Goal: Task Accomplishment & Management: Use online tool/utility

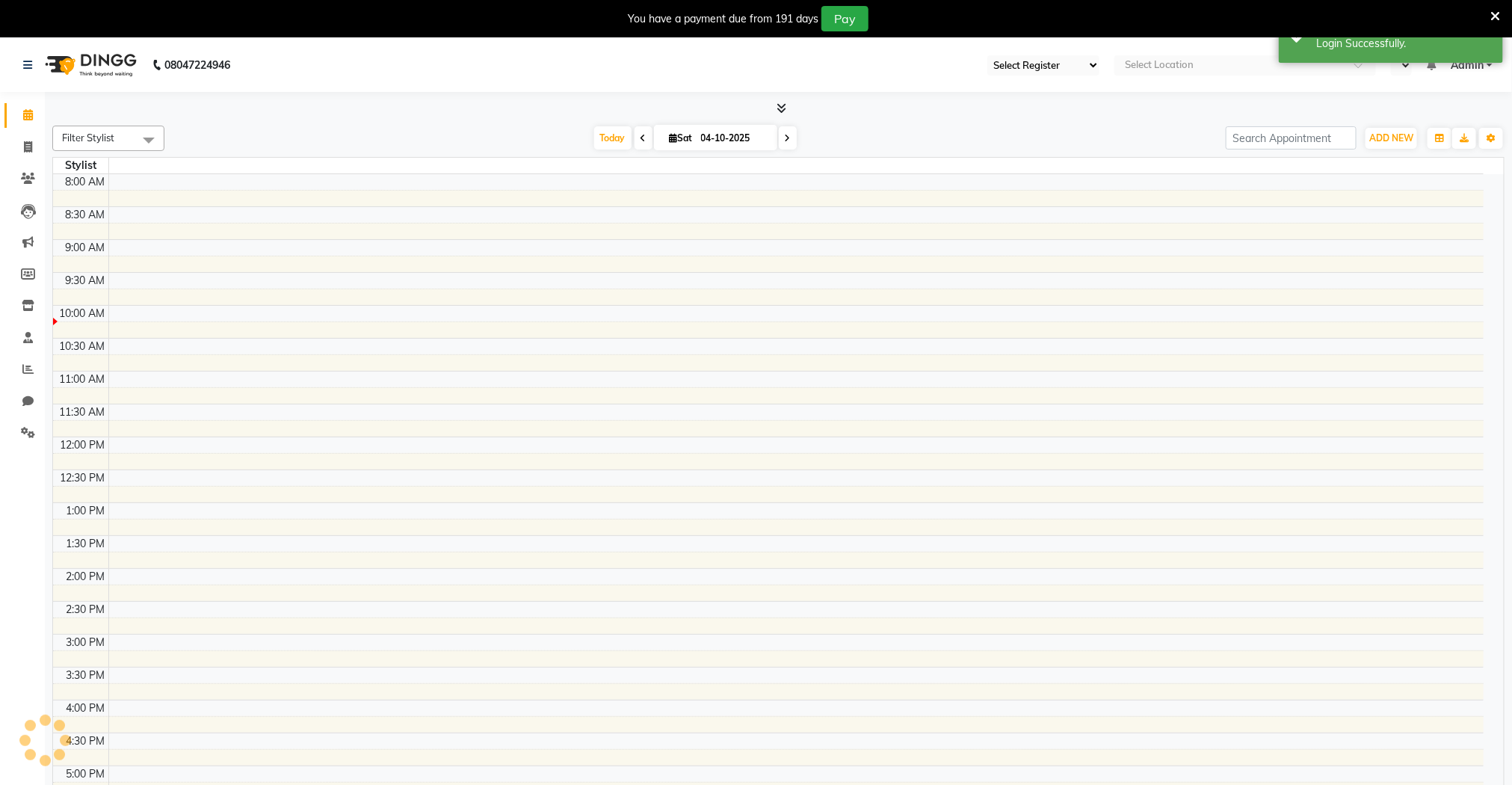
select select "83"
select select "en"
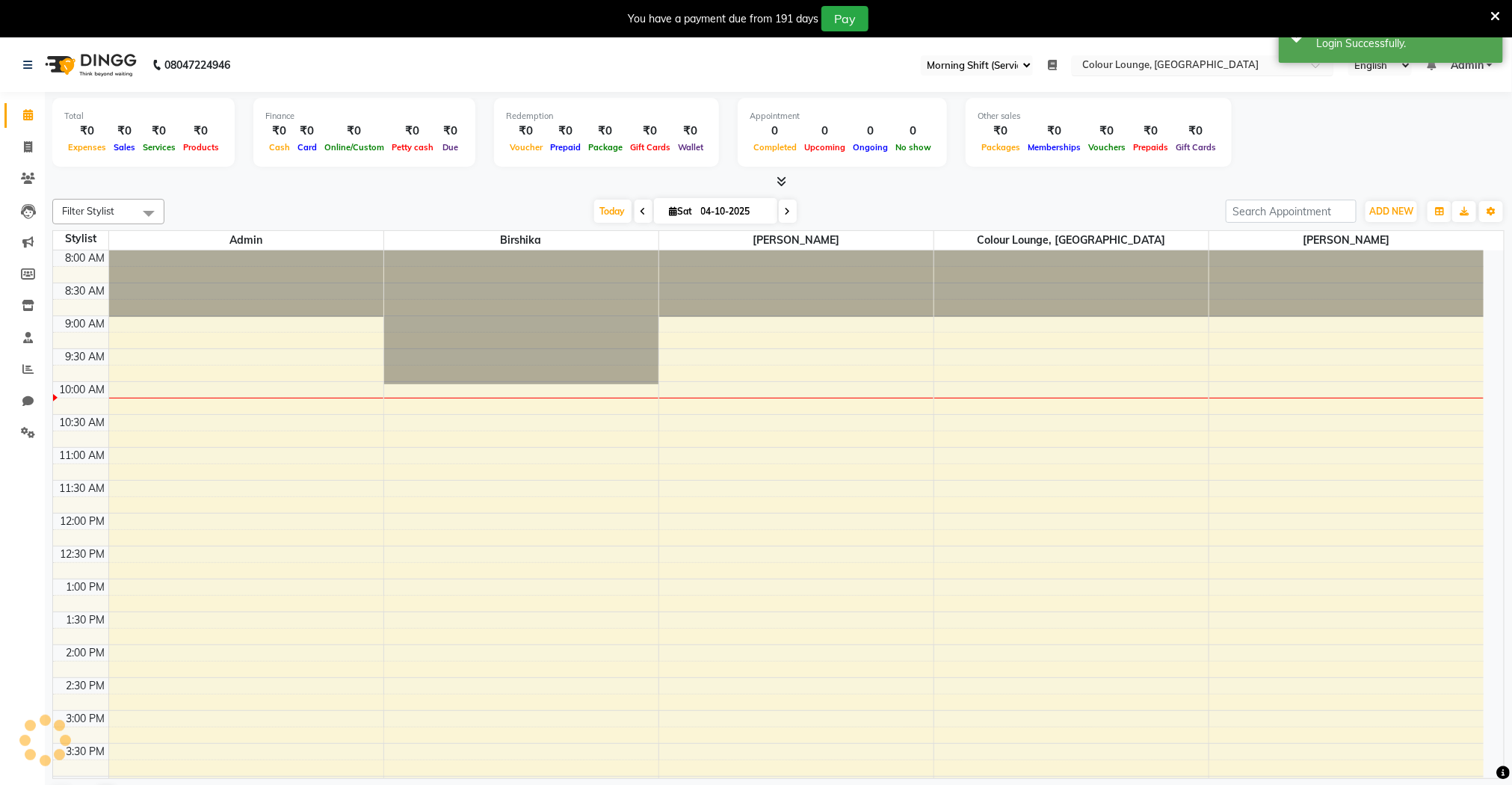
click at [1164, 68] on input "text" at bounding box center [1188, 66] width 217 height 15
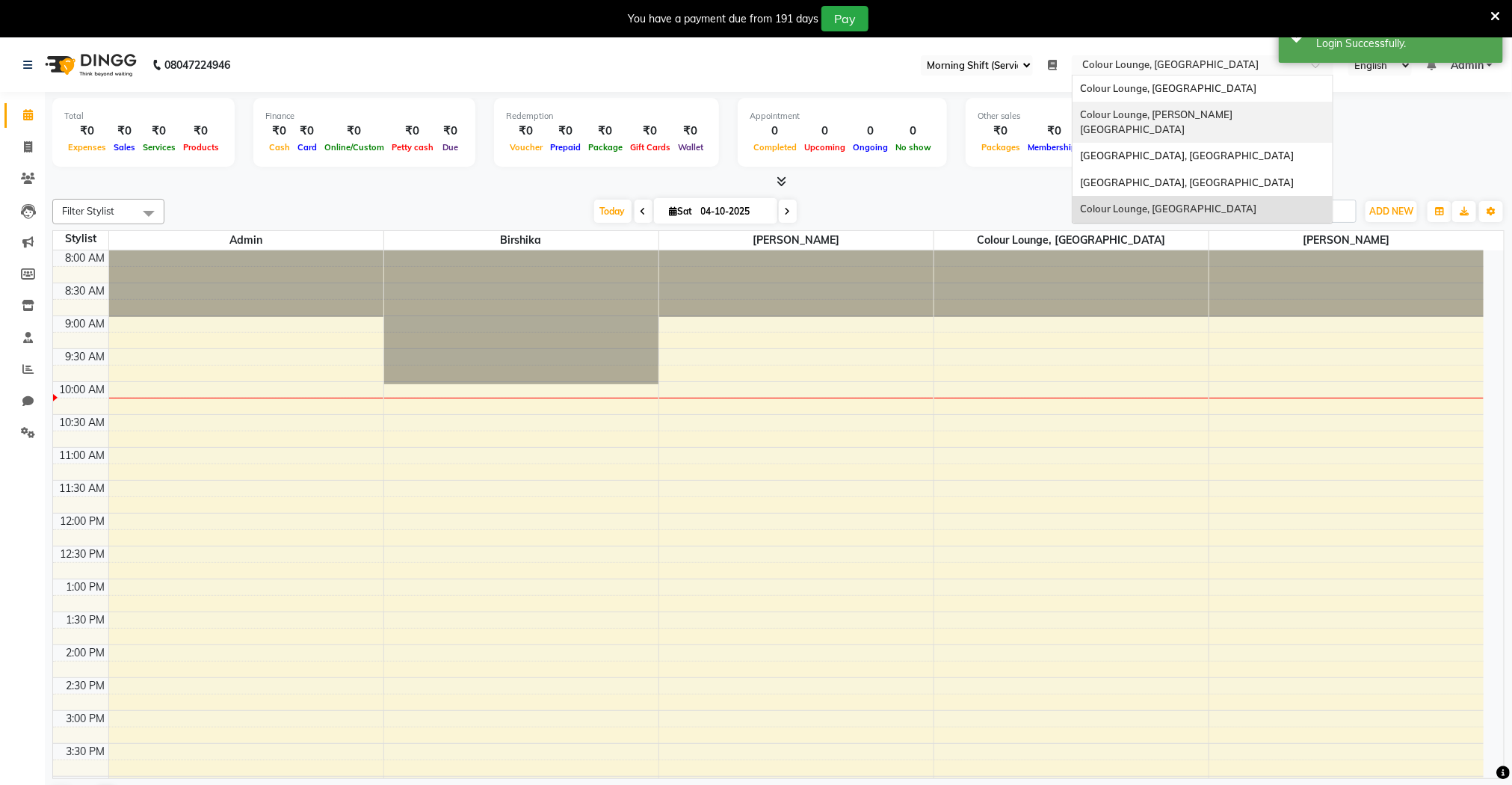
click at [1156, 117] on span "Colour Lounge, [PERSON_NAME][GEOGRAPHIC_DATA]" at bounding box center [1156, 122] width 152 height 27
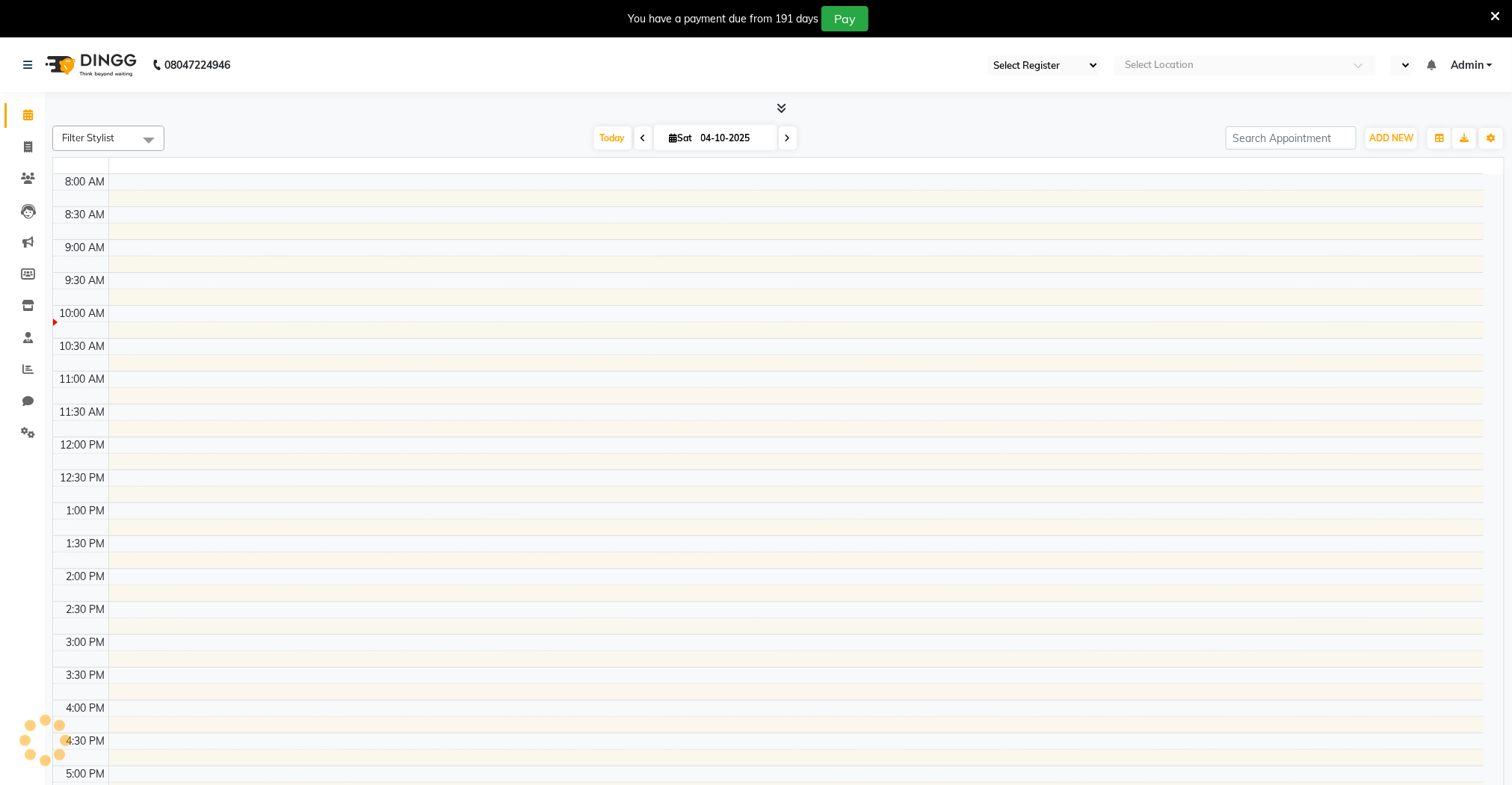
select select "67"
select select "en"
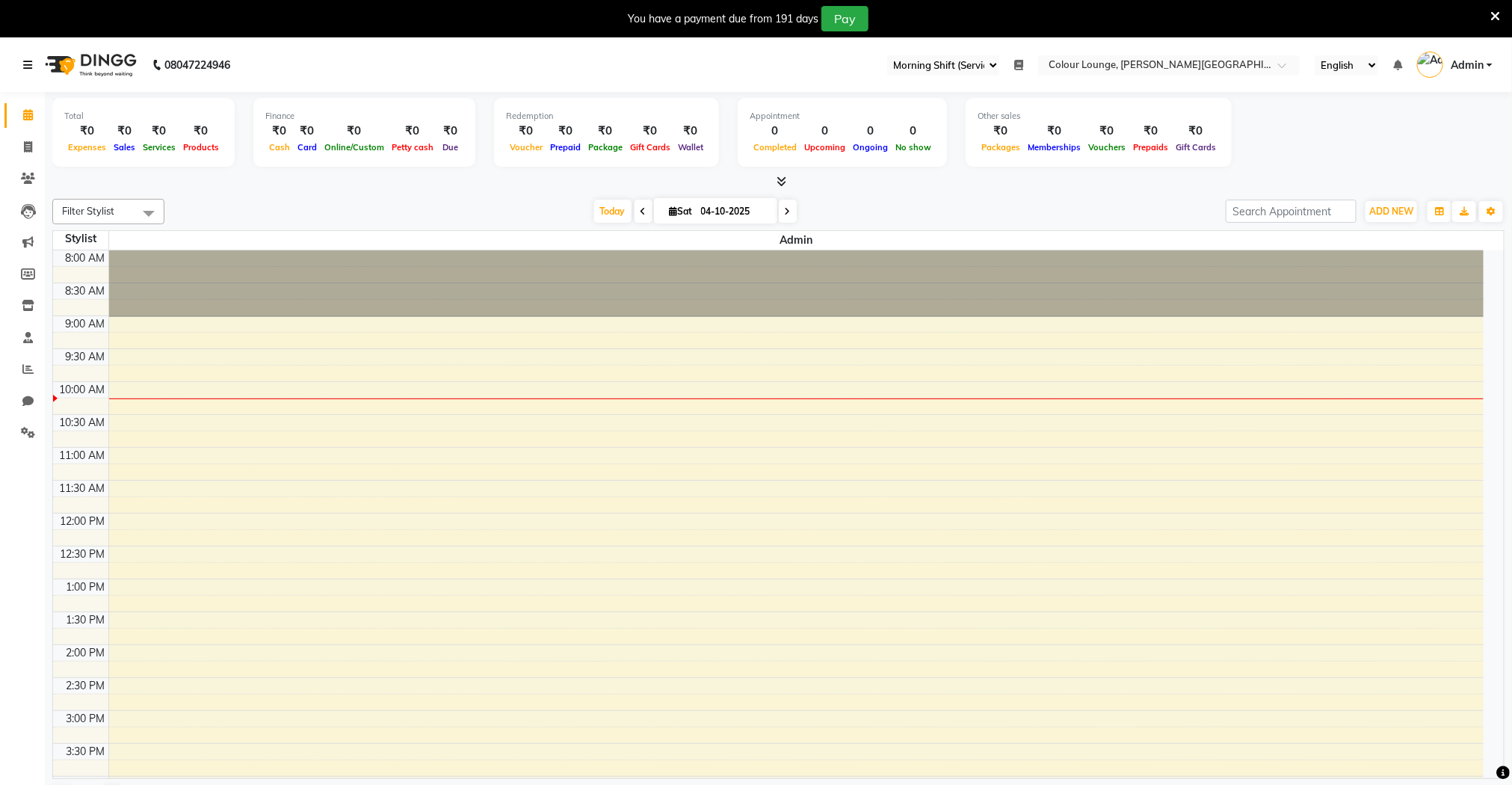
click at [27, 72] on link at bounding box center [30, 64] width 15 height 42
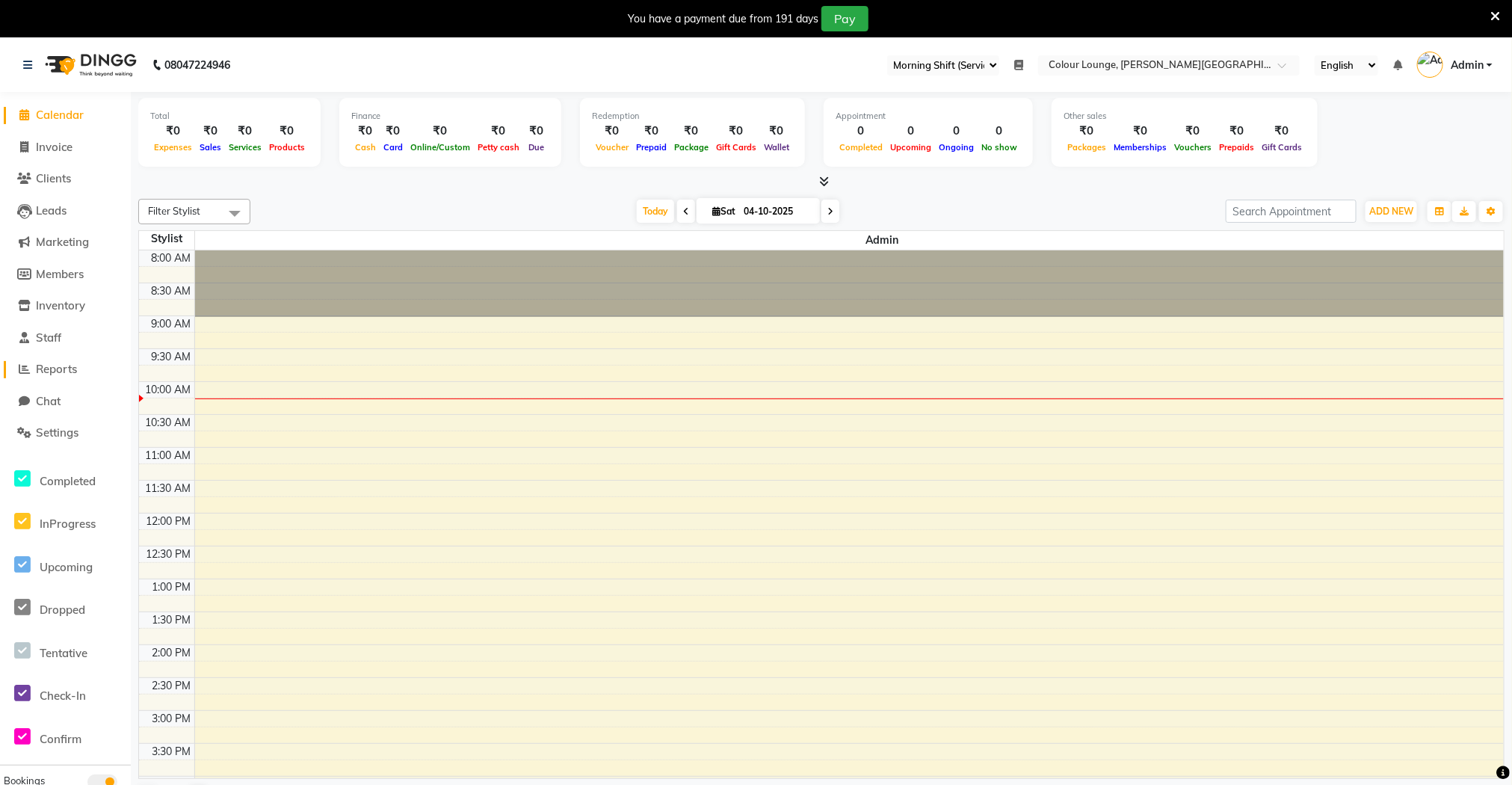
click at [65, 369] on span "Reports" at bounding box center [56, 369] width 41 height 15
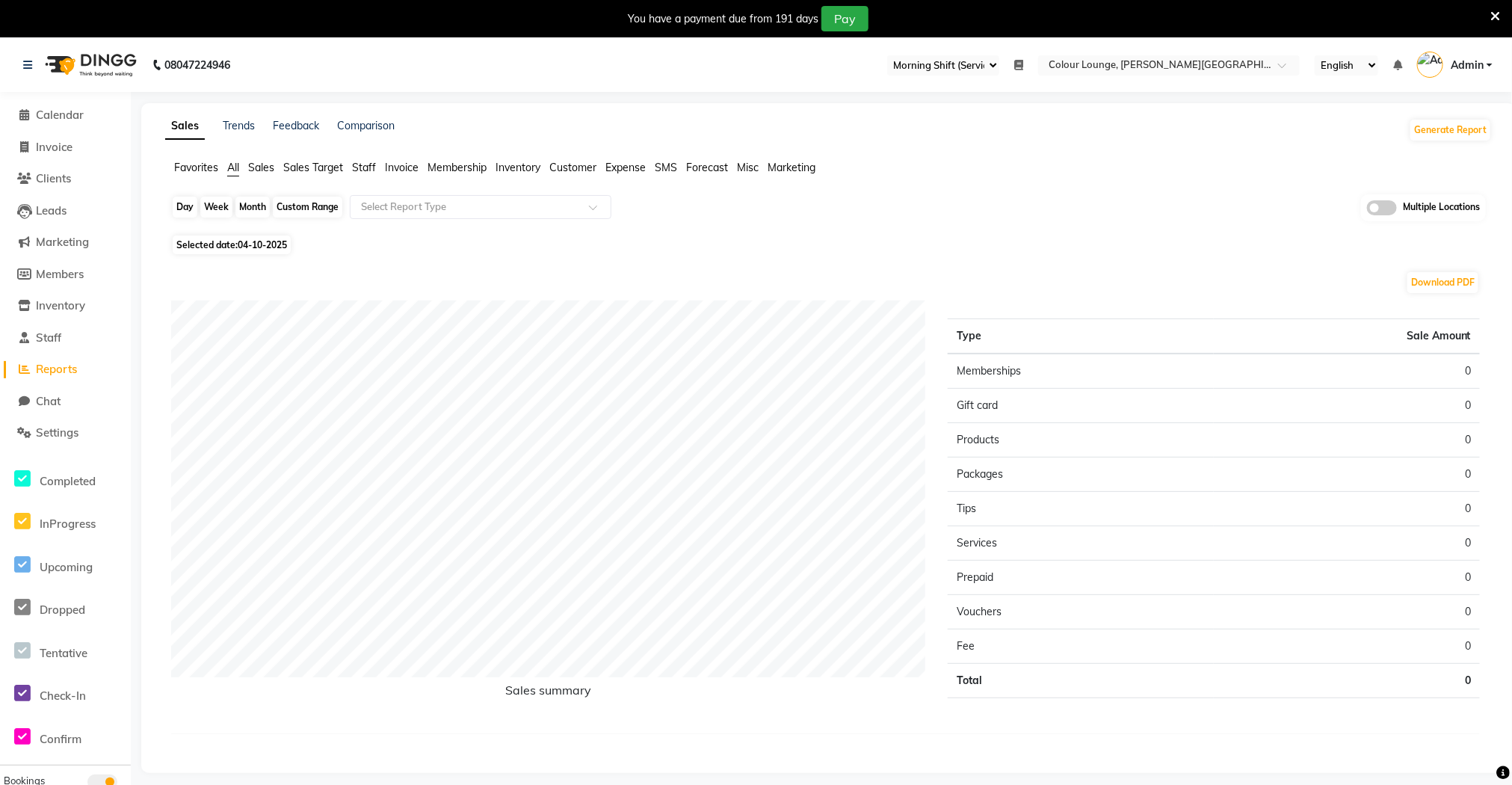
click at [189, 213] on div "Day" at bounding box center [185, 207] width 24 height 21
select select "10"
select select "2025"
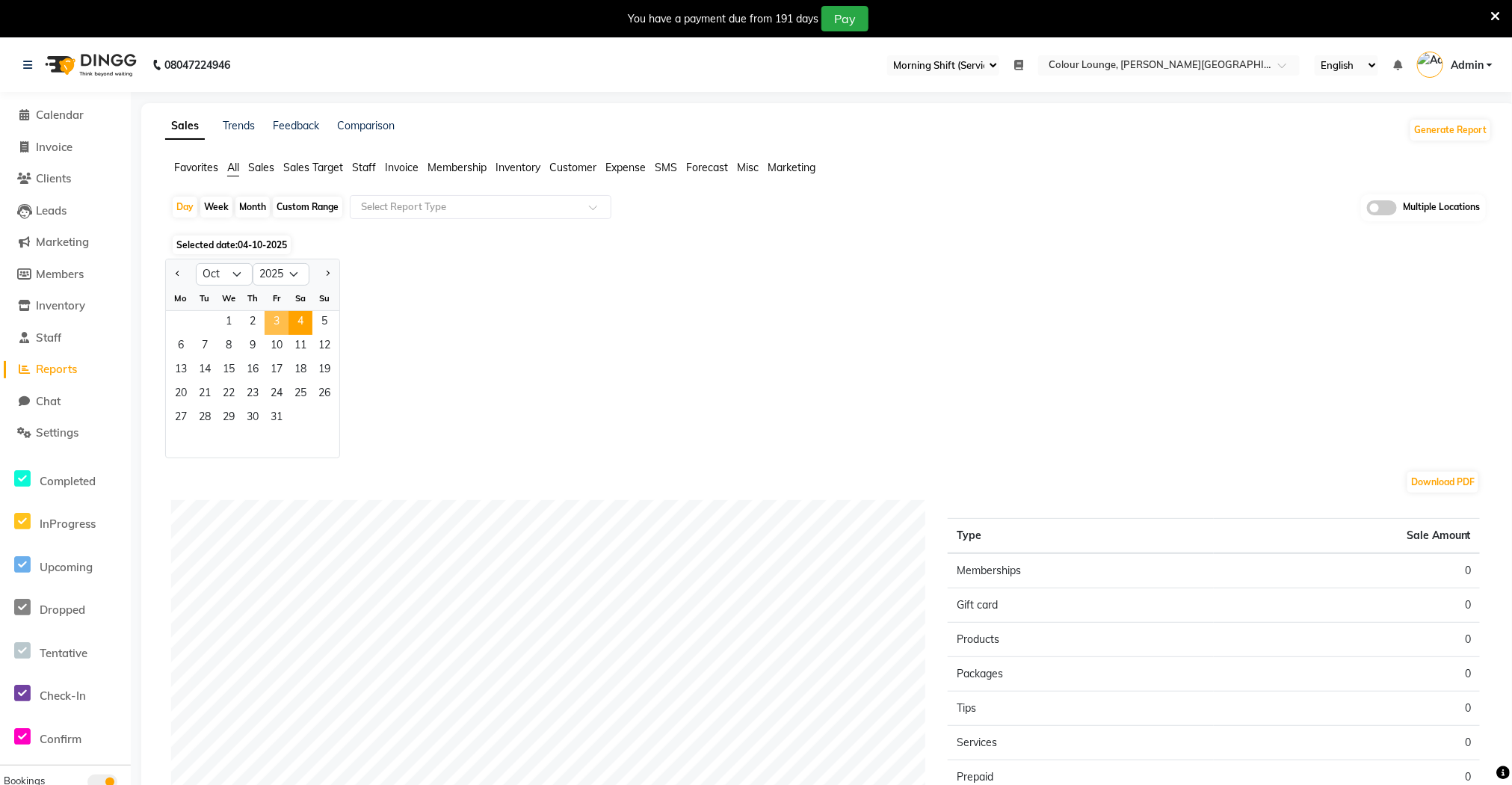
click at [277, 325] on span "3" at bounding box center [277, 323] width 24 height 24
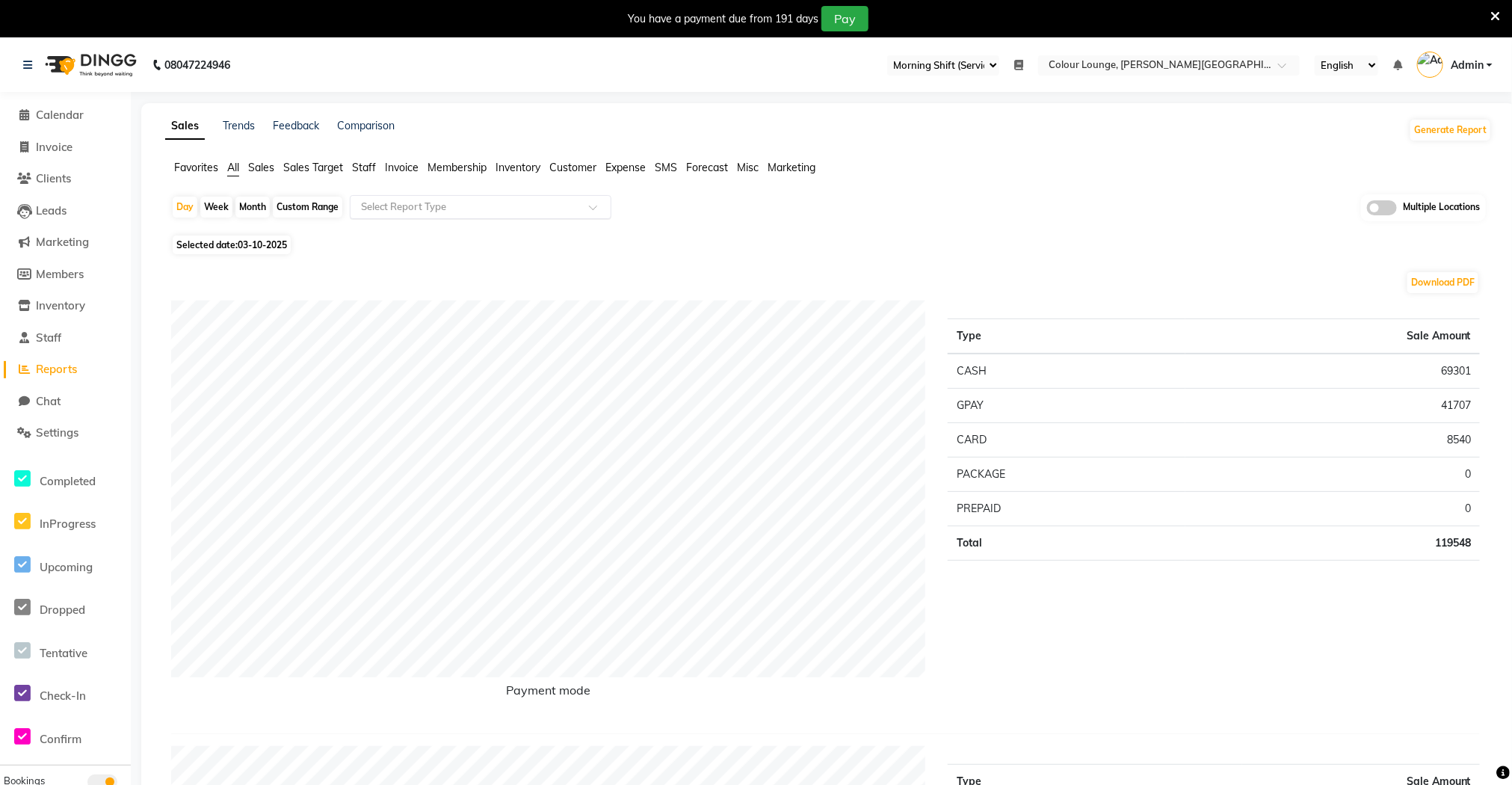
click at [413, 216] on div "Select Report Type" at bounding box center [480, 207] width 261 height 24
click at [402, 222] on div "Daily Sales" at bounding box center [481, 234] width 260 height 30
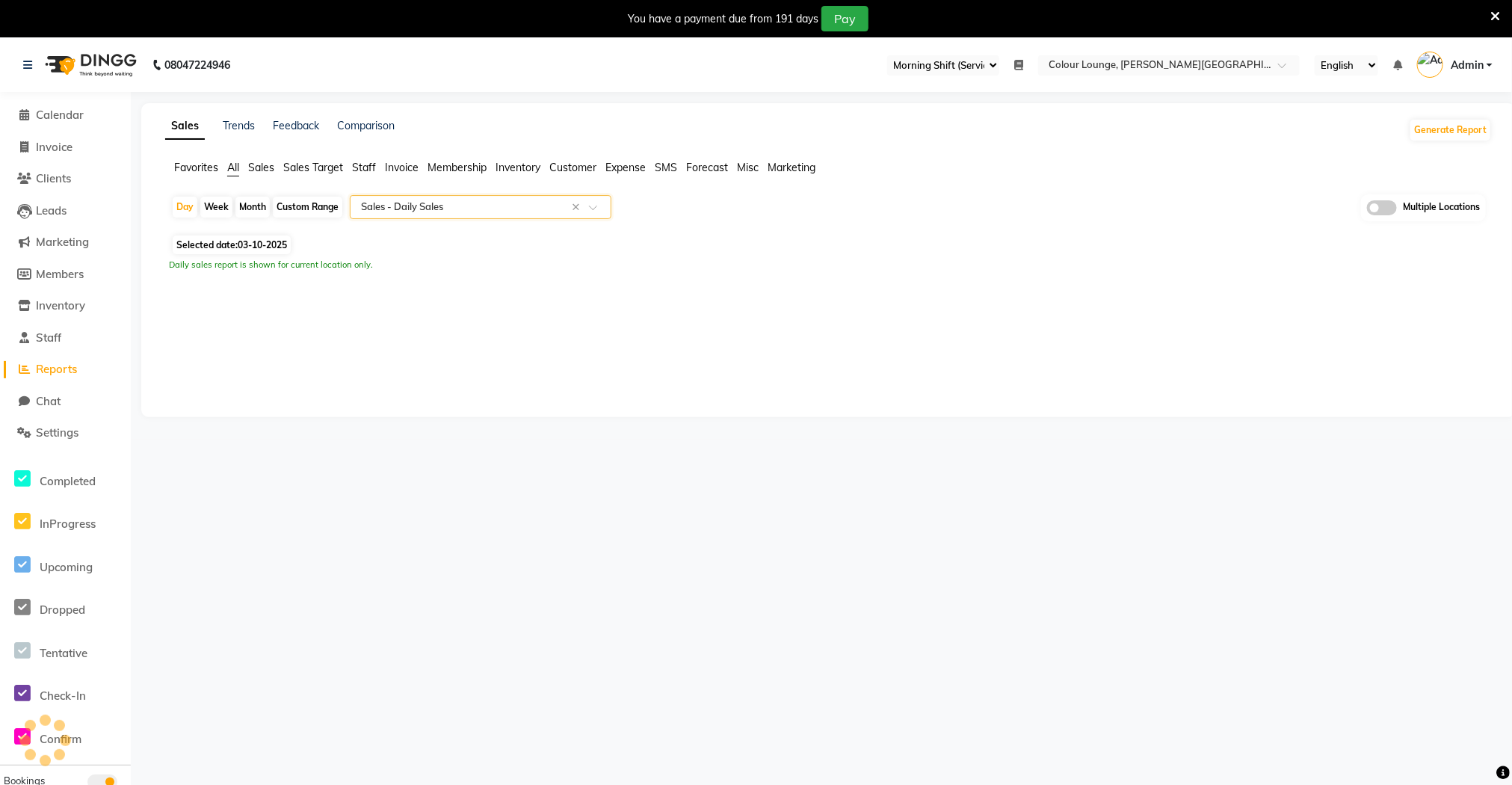
select select "full_report"
select select "csv"
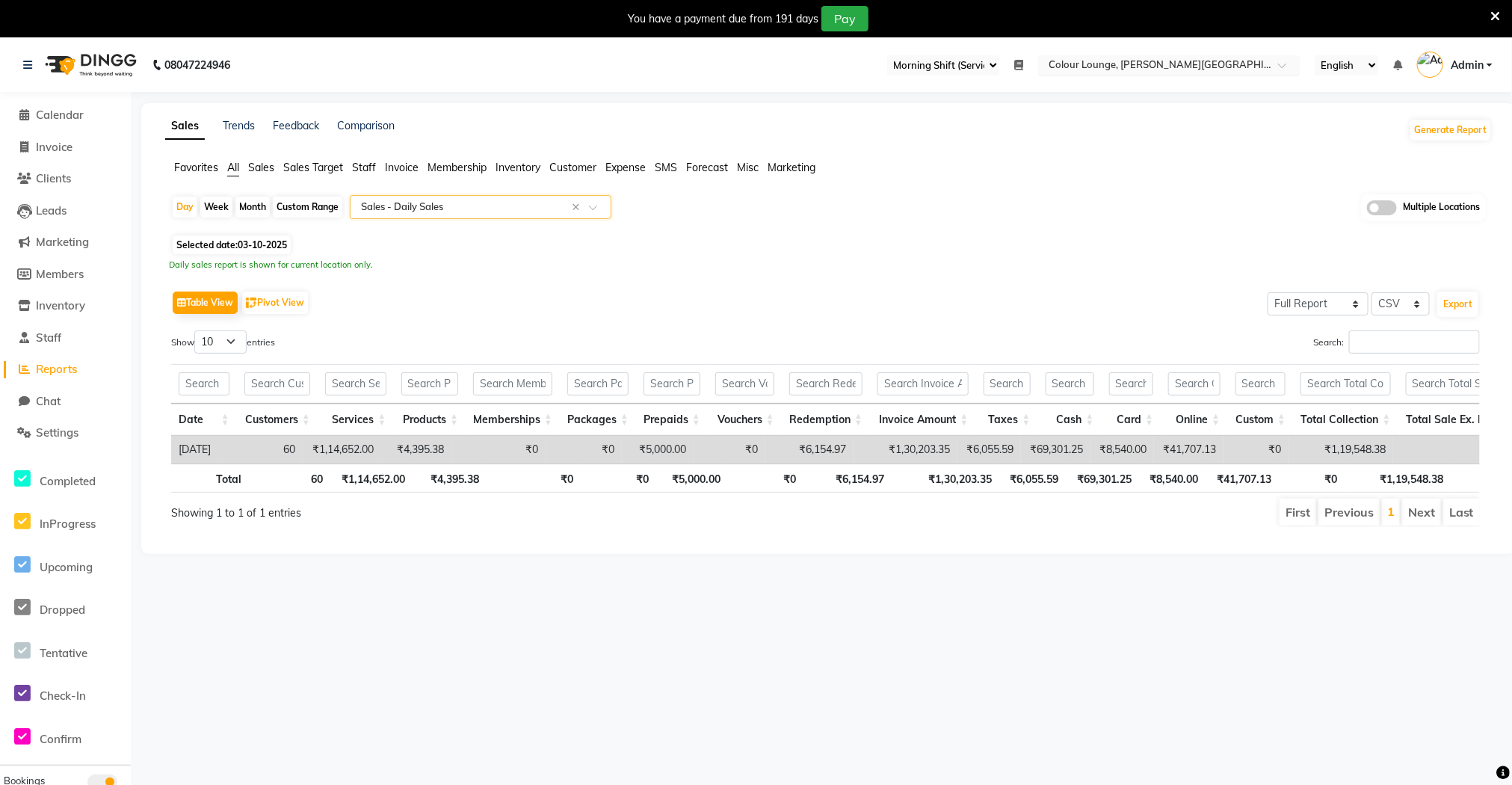
click at [1155, 63] on input "text" at bounding box center [1154, 66] width 217 height 15
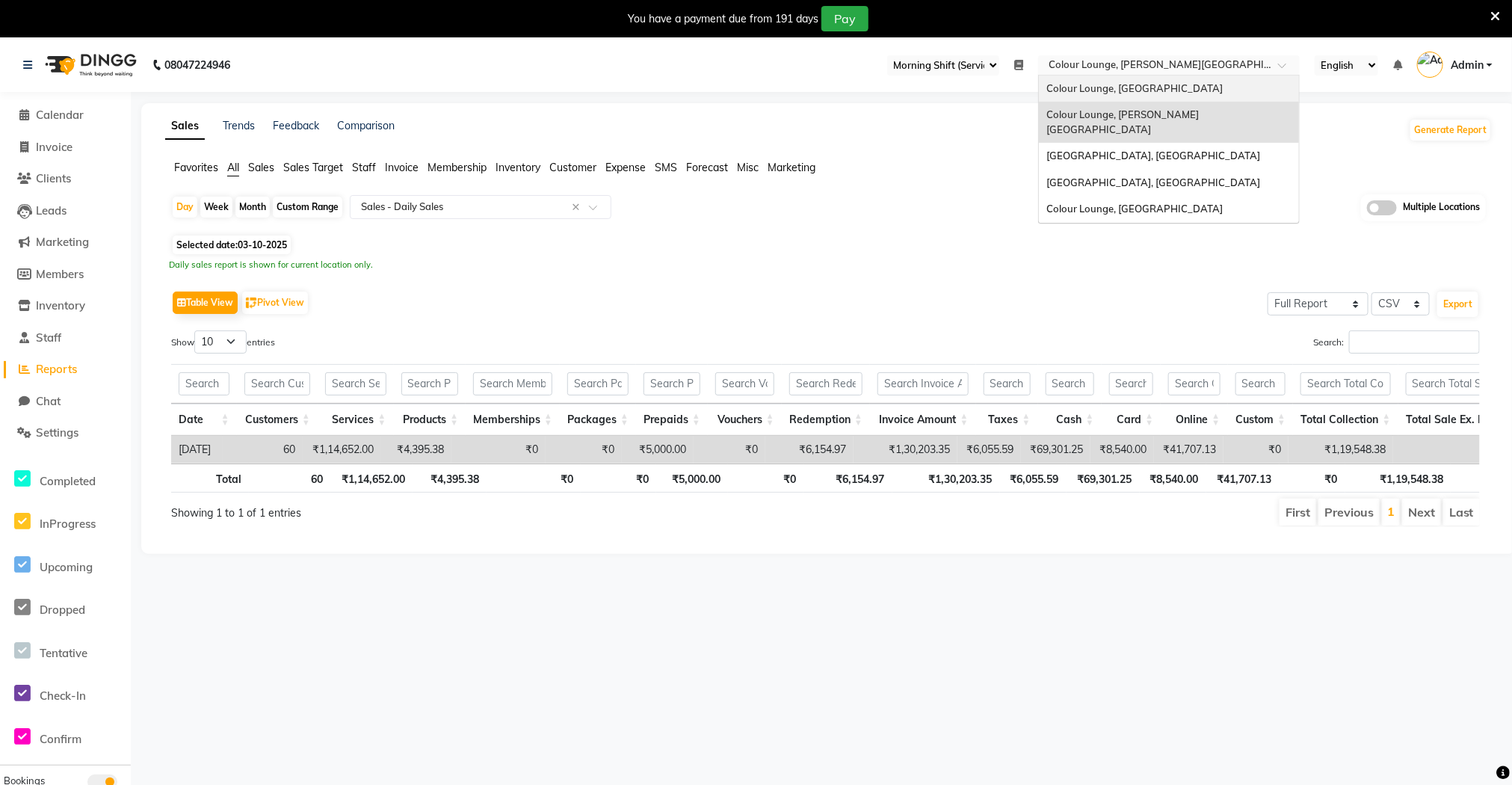
click at [1151, 84] on span "Colour Lounge, [GEOGRAPHIC_DATA]" at bounding box center [1135, 88] width 177 height 12
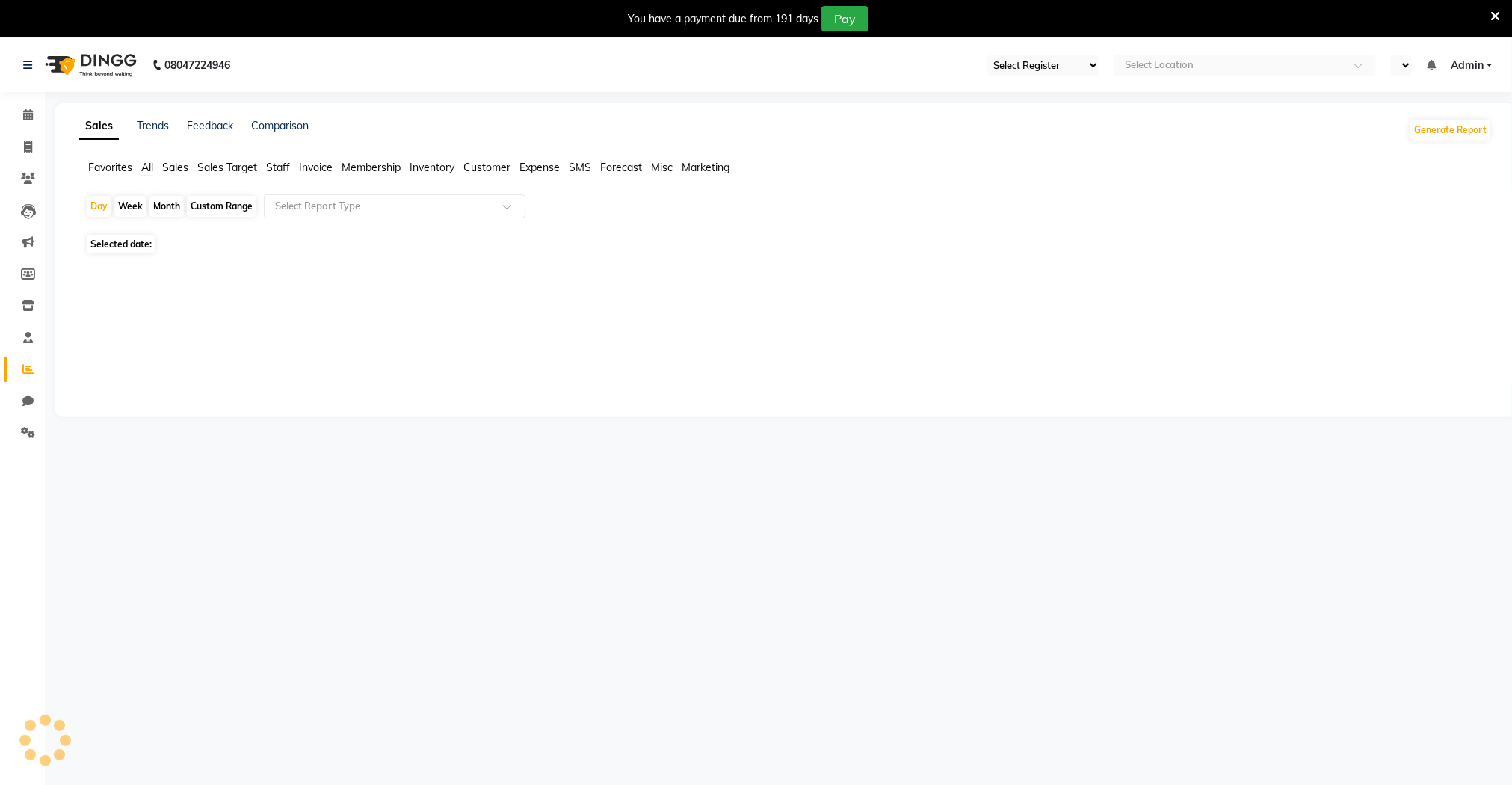
select select "75"
select select "en"
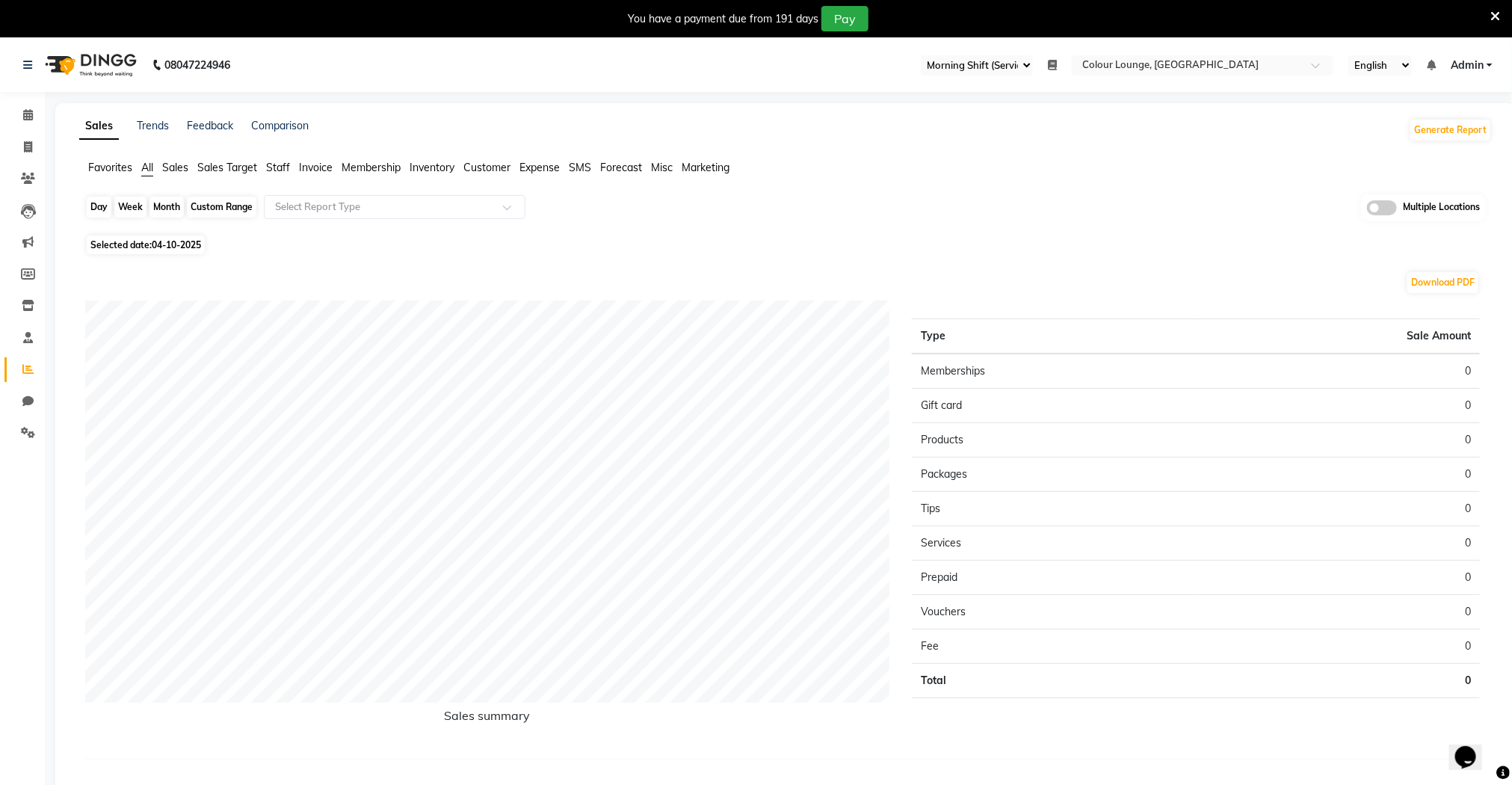
click at [99, 212] on div "Day" at bounding box center [98, 207] width 24 height 21
select select "10"
select select "2025"
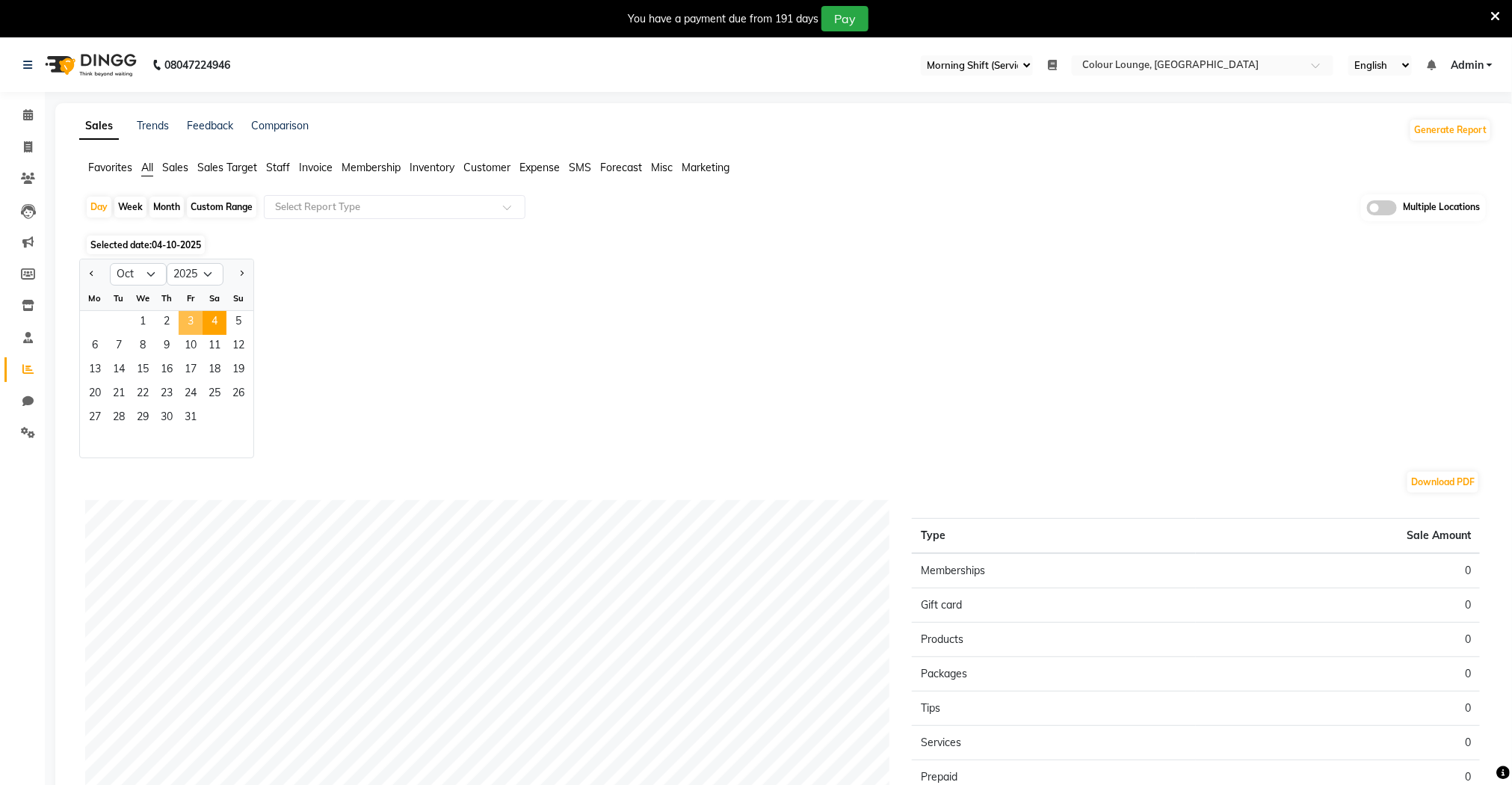
click at [186, 324] on span "3" at bounding box center [190, 323] width 24 height 24
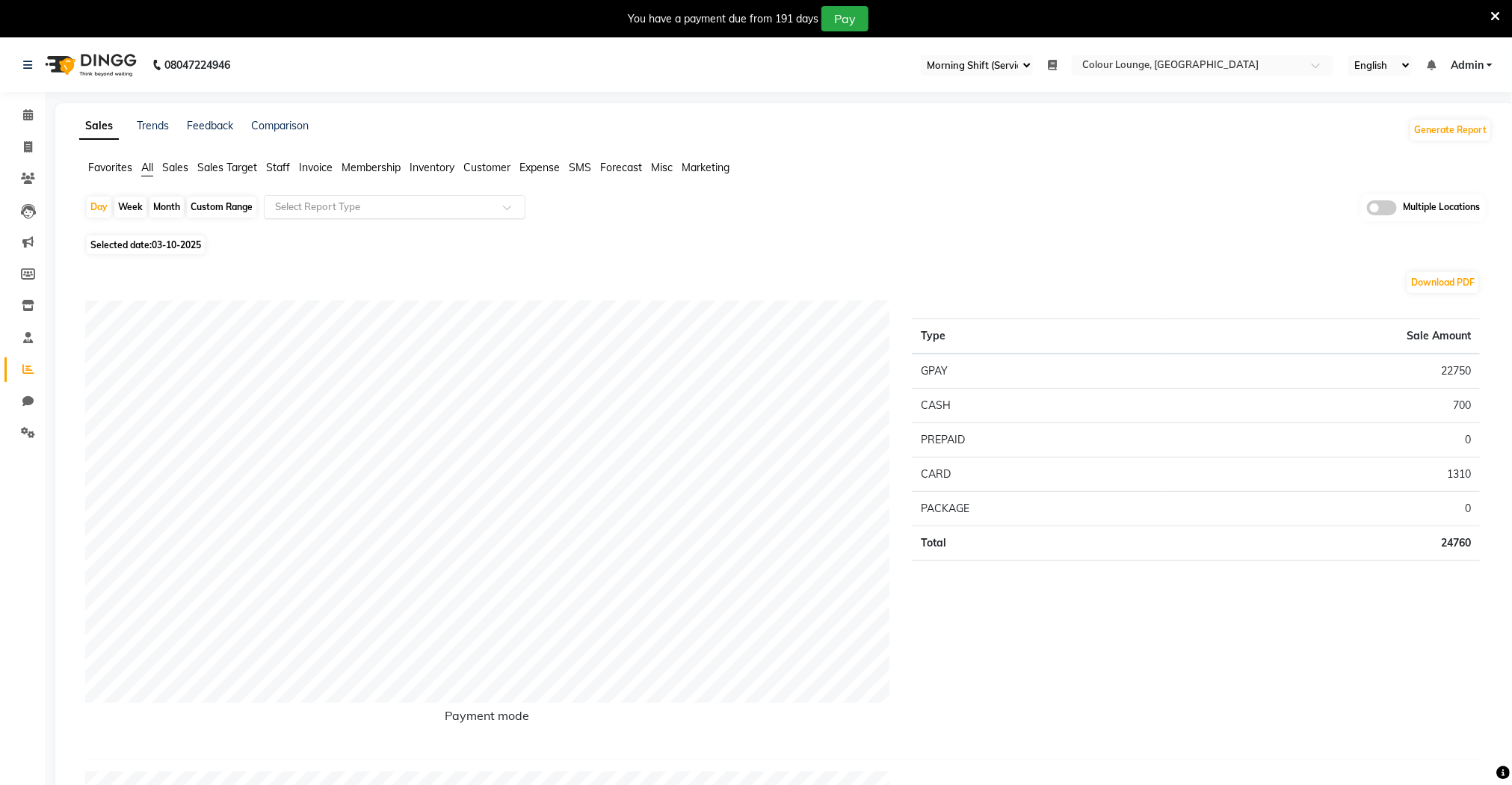
click at [388, 215] on input "text" at bounding box center [380, 207] width 216 height 15
click at [382, 239] on div "Daily Sales" at bounding box center [395, 234] width 260 height 30
select select "full_report"
select select "csv"
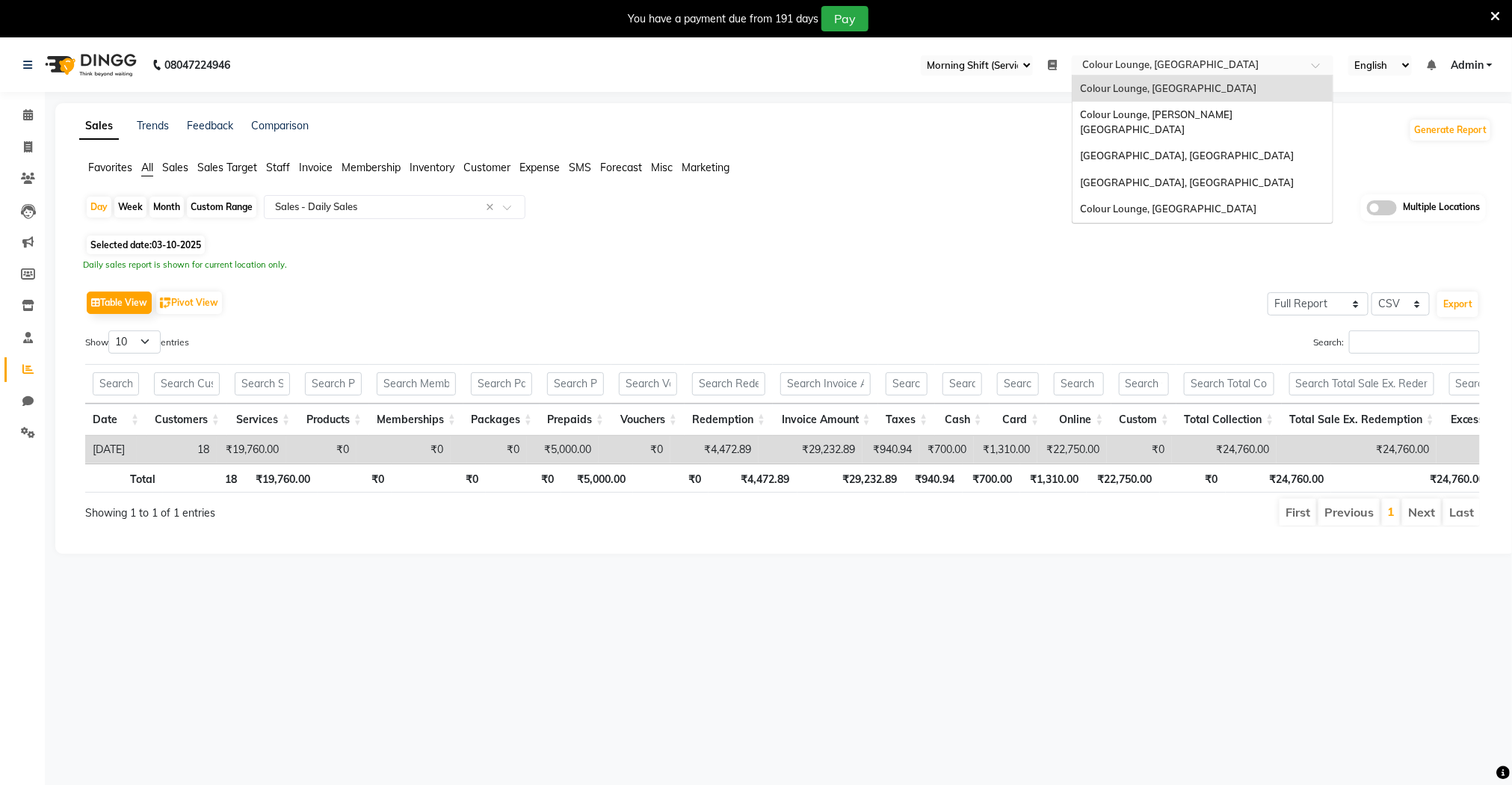
click at [1193, 68] on input "text" at bounding box center [1188, 66] width 217 height 15
click at [1173, 203] on span "Colour Lounge, [GEOGRAPHIC_DATA]" at bounding box center [1168, 209] width 177 height 12
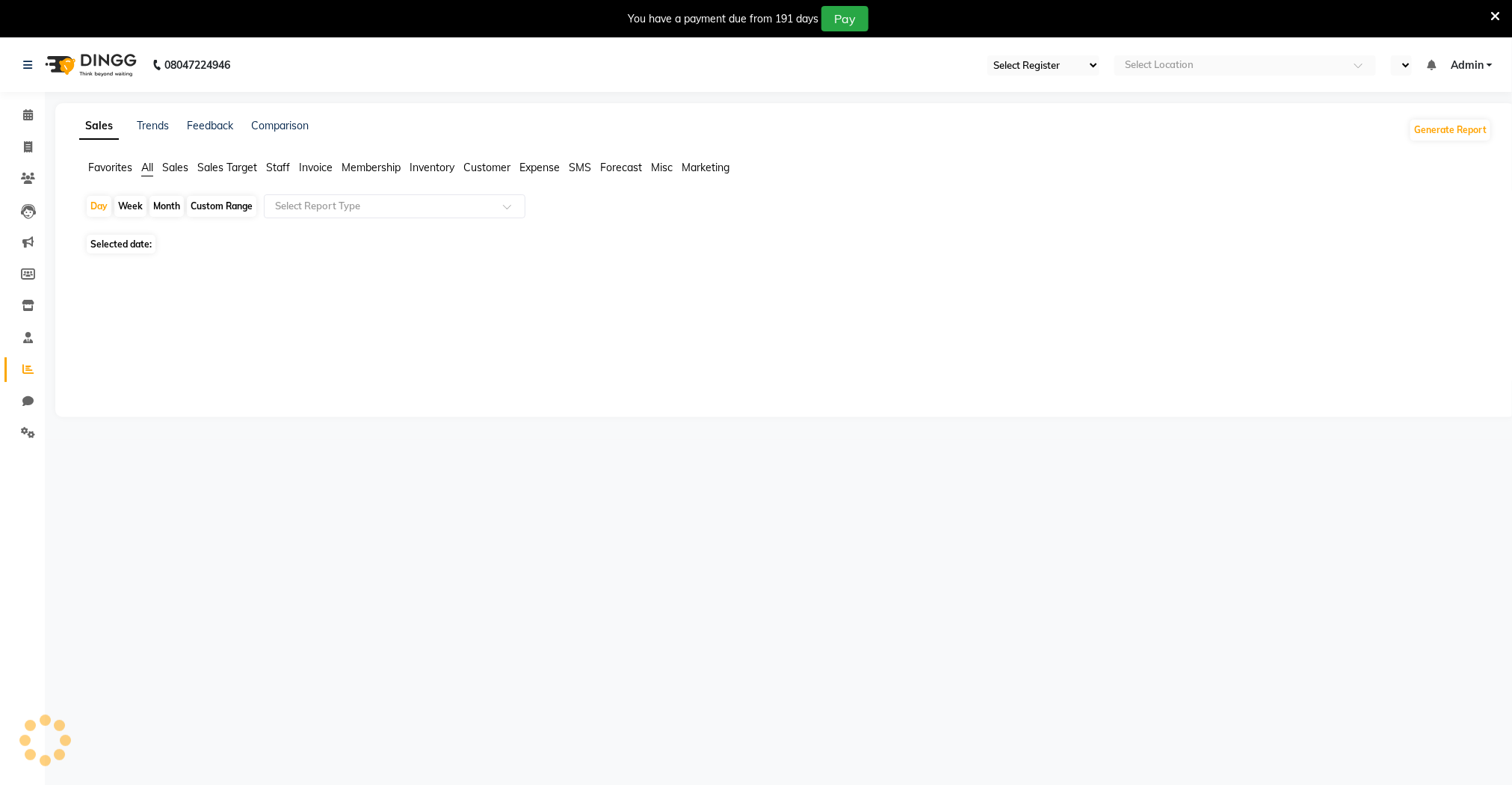
select select "83"
select select "en"
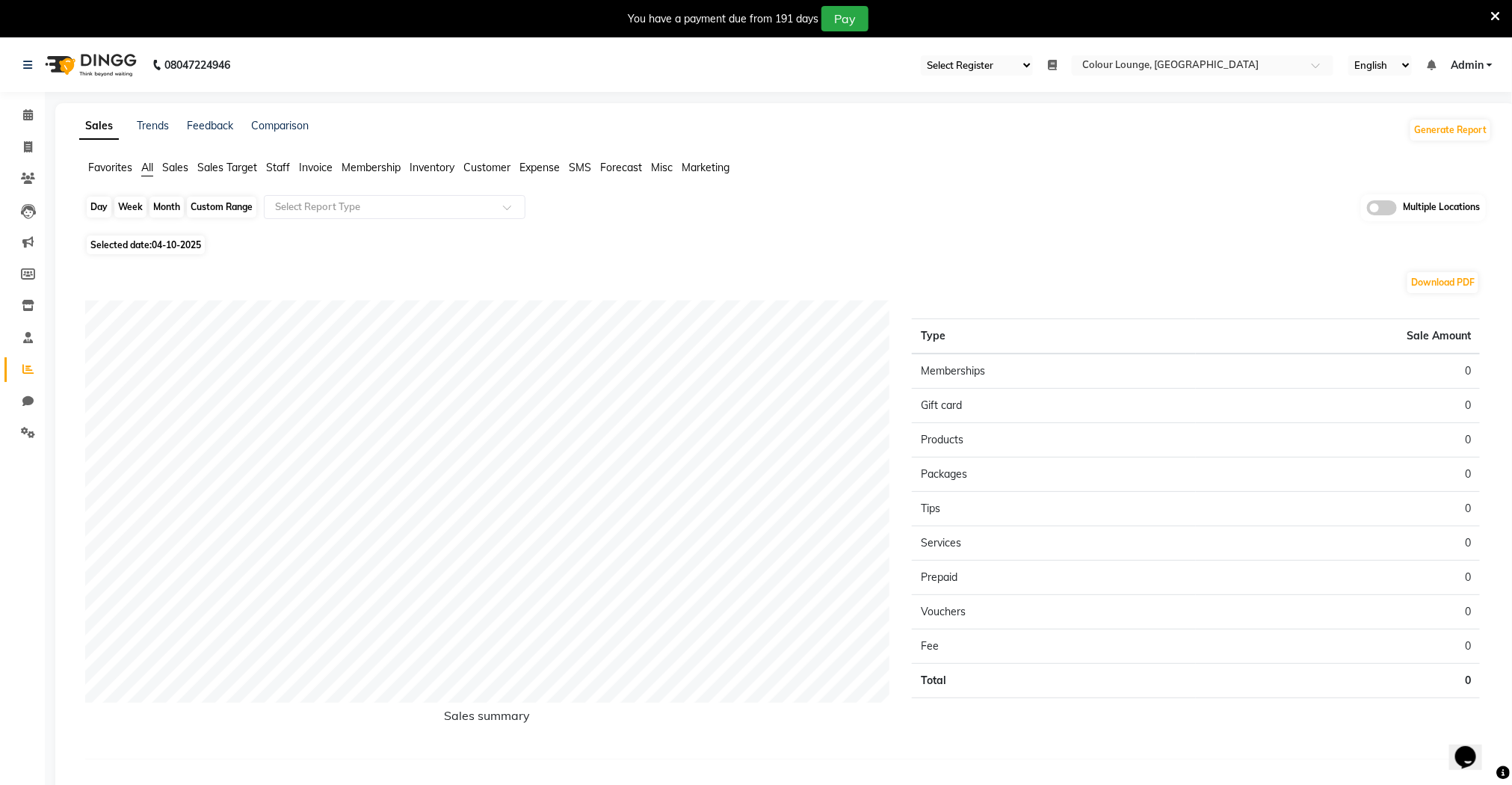
click at [101, 216] on div "Day" at bounding box center [98, 207] width 24 height 21
select select "10"
select select "2025"
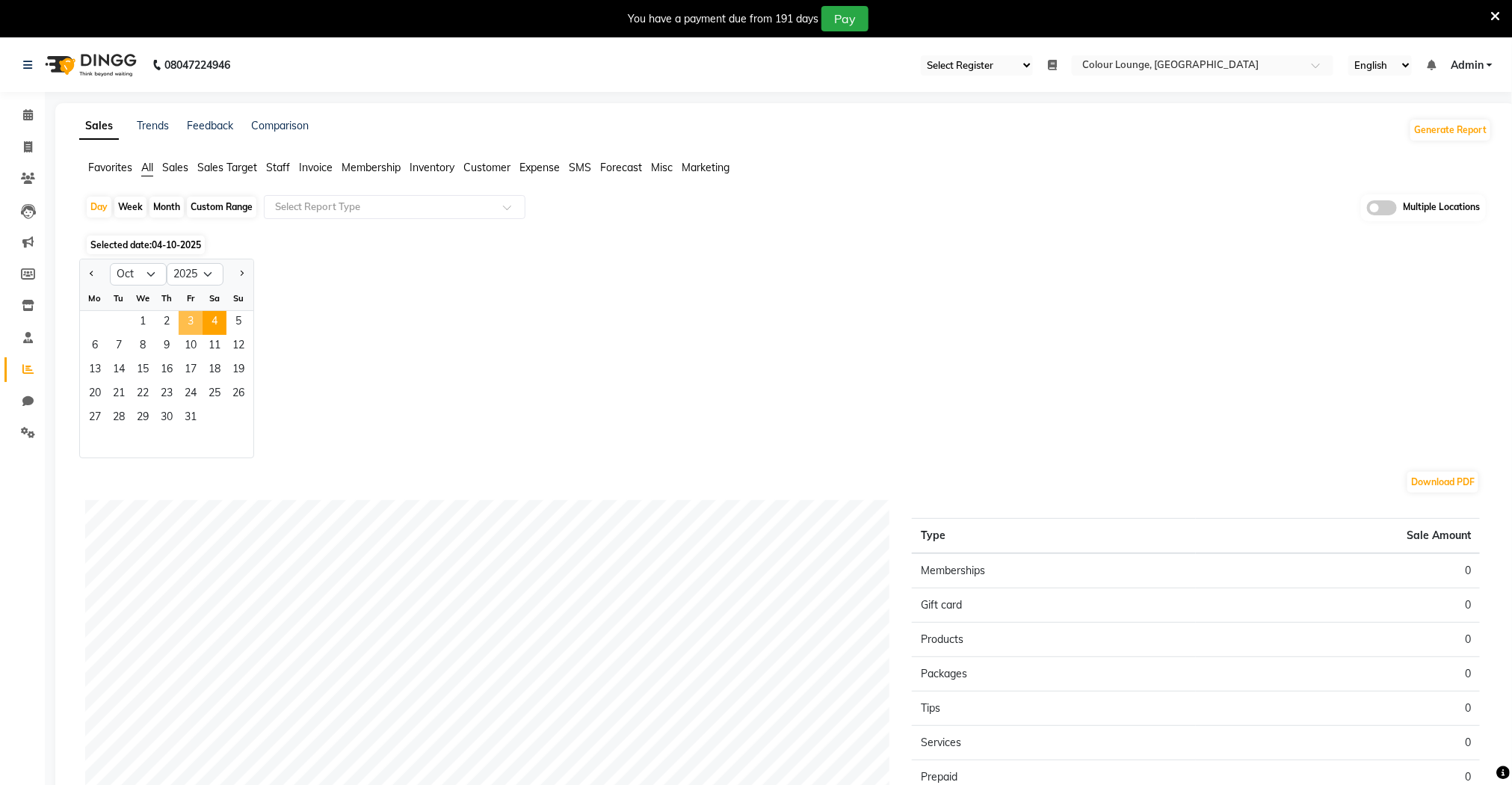
click at [193, 322] on span "3" at bounding box center [190, 323] width 24 height 24
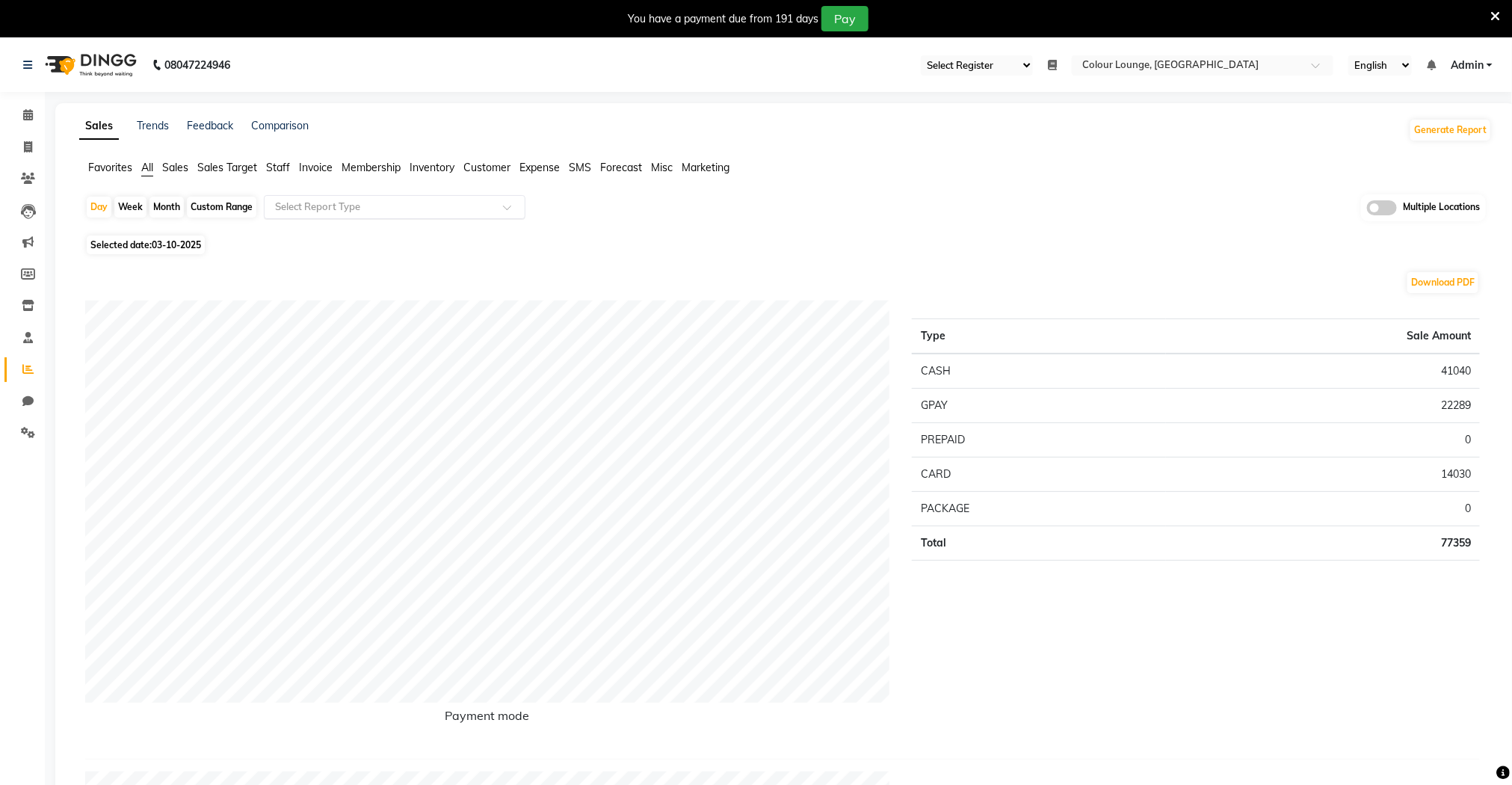
click at [334, 213] on input "text" at bounding box center [380, 207] width 216 height 15
click at [327, 233] on div "Daily Sales" at bounding box center [395, 234] width 260 height 30
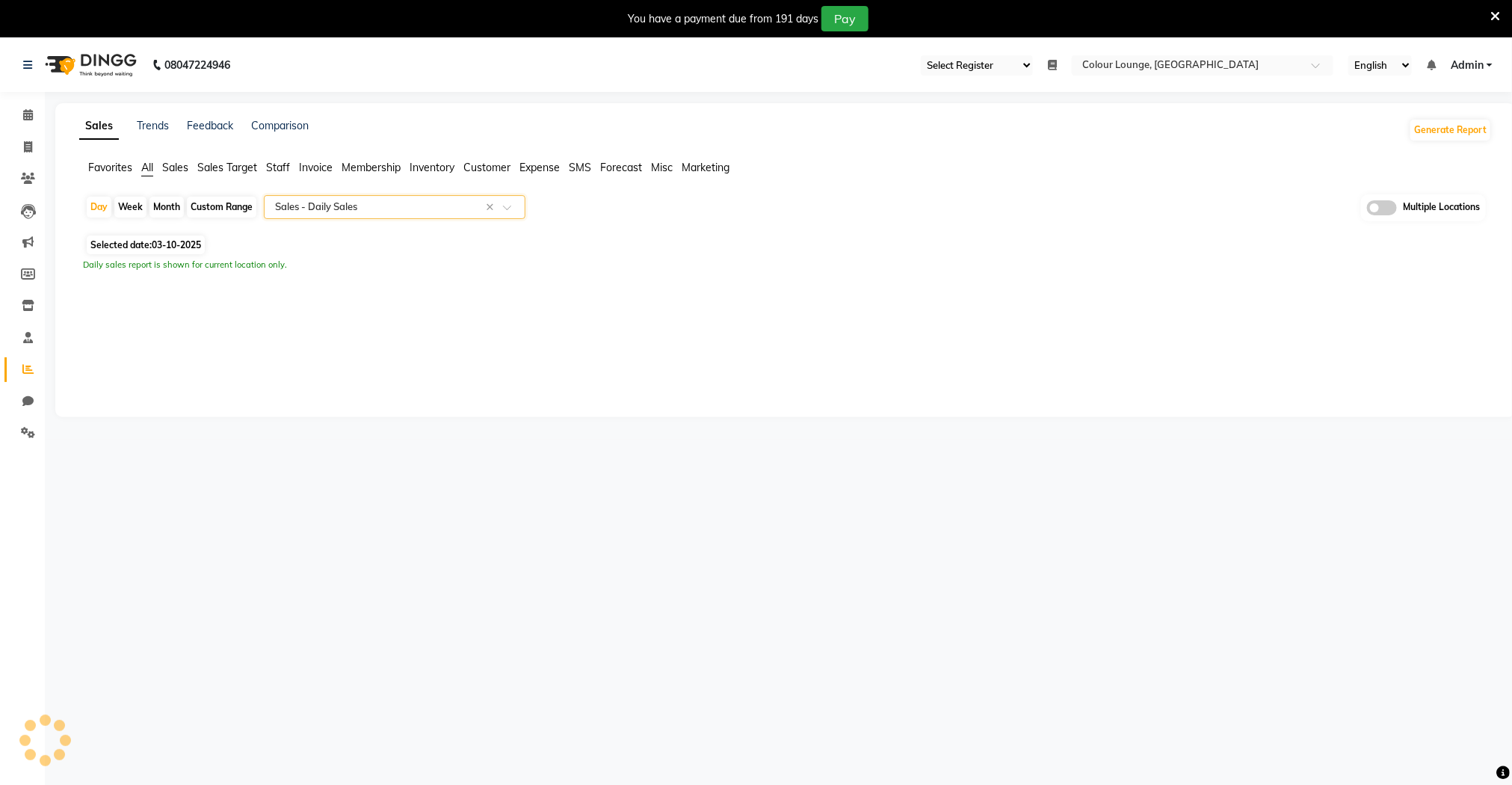
select select "full_report"
select select "csv"
